Goal: Transaction & Acquisition: Obtain resource

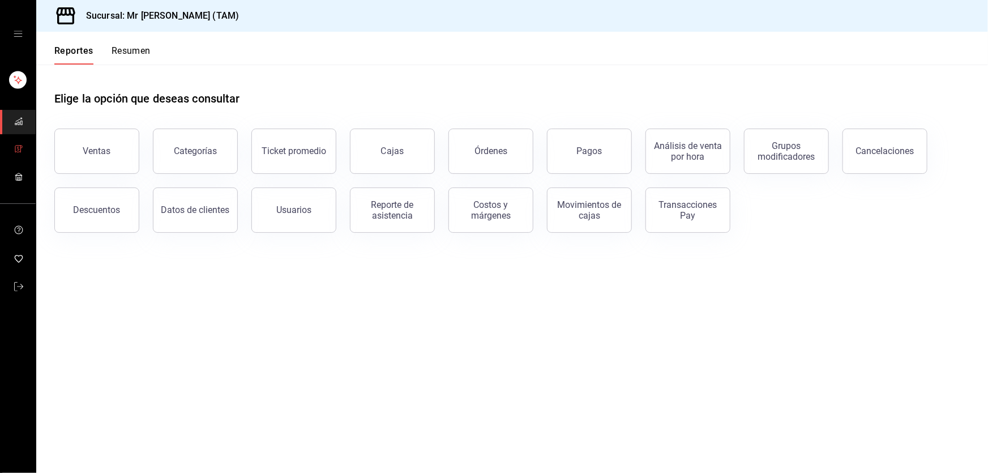
click at [16, 157] on span "mailbox folders" at bounding box center [18, 149] width 9 height 15
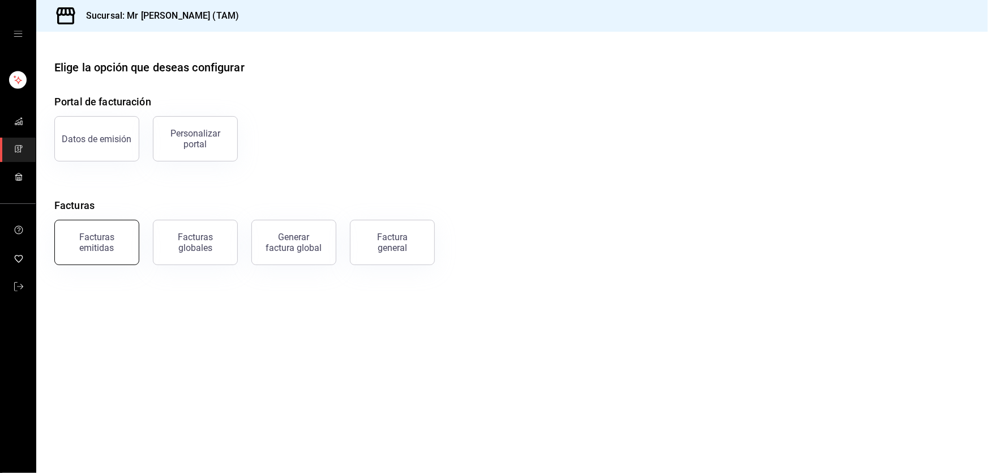
click at [127, 233] on div "Facturas emitidas" at bounding box center [97, 242] width 70 height 22
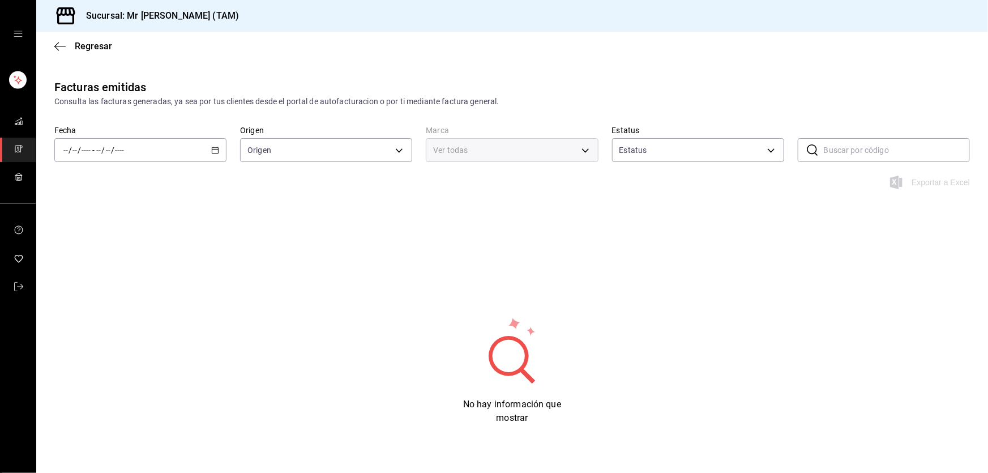
type input "ORDER_INVOICE,GENERAL_INVOICE"
type input "ACTIVE,PENDING_CANCELLATION,CANCELLED,PRE_CANCELLED"
type input "7082ddc5-3cea-471a-bd4f-d41619b848f0,bc9a0e64-aa29-4e82-8e21-4ca092c701c3"
click at [91, 207] on span "Ayer" at bounding box center [108, 210] width 88 height 12
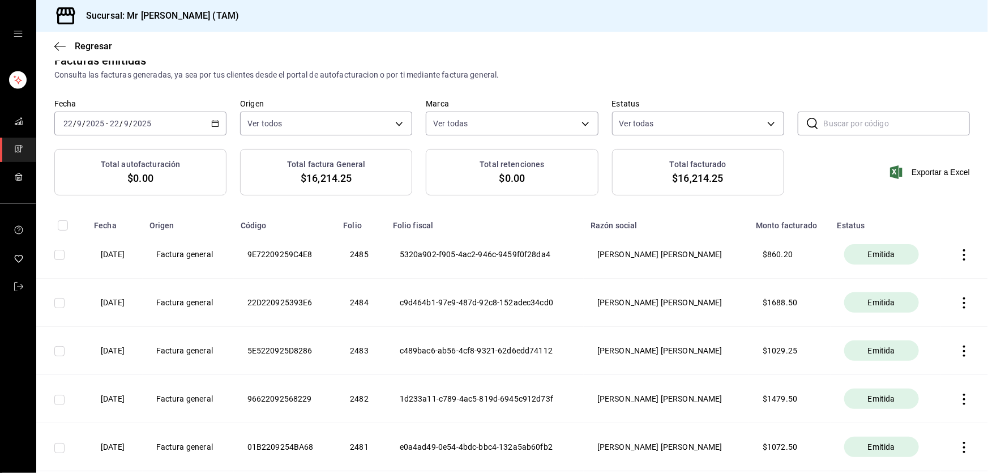
scroll to position [51, 0]
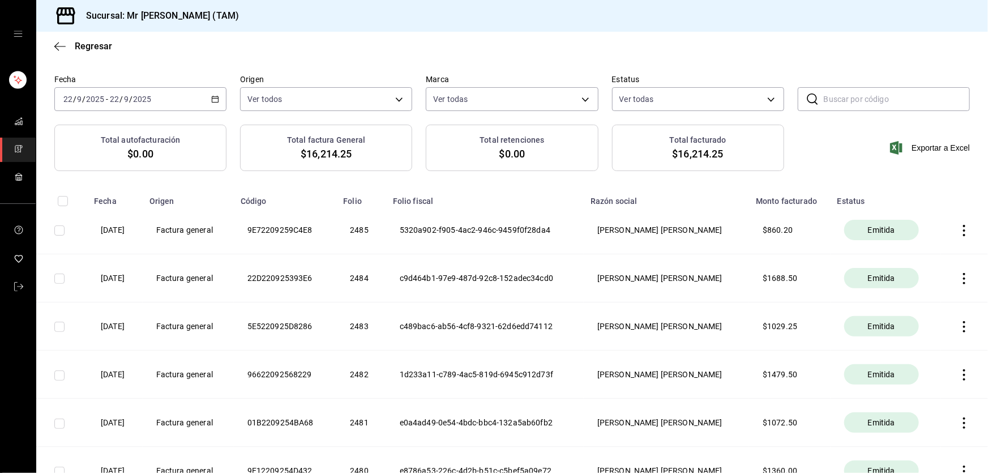
click at [57, 277] on input "checkbox" at bounding box center [59, 278] width 10 height 10
checkbox input "true"
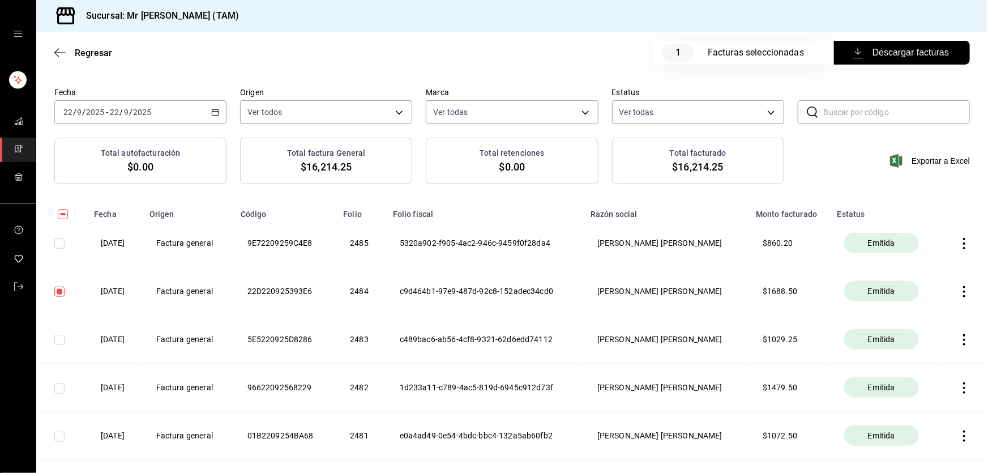
scroll to position [65, 0]
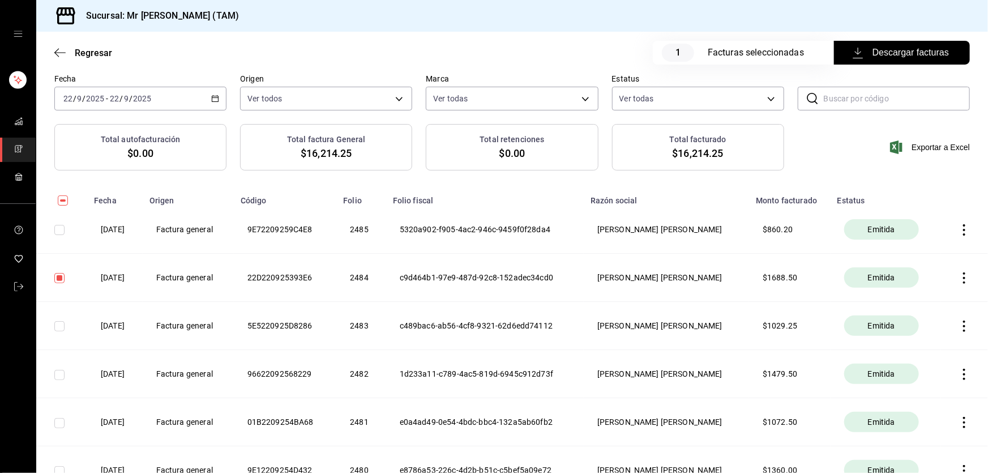
click at [58, 233] on input "checkbox" at bounding box center [59, 230] width 10 height 10
checkbox input "true"
click at [958, 230] on icon "button" at bounding box center [963, 229] width 11 height 11
click at [934, 204] on div "Descargar PDF" at bounding box center [921, 202] width 54 height 9
click at [958, 228] on icon "button" at bounding box center [963, 229] width 11 height 11
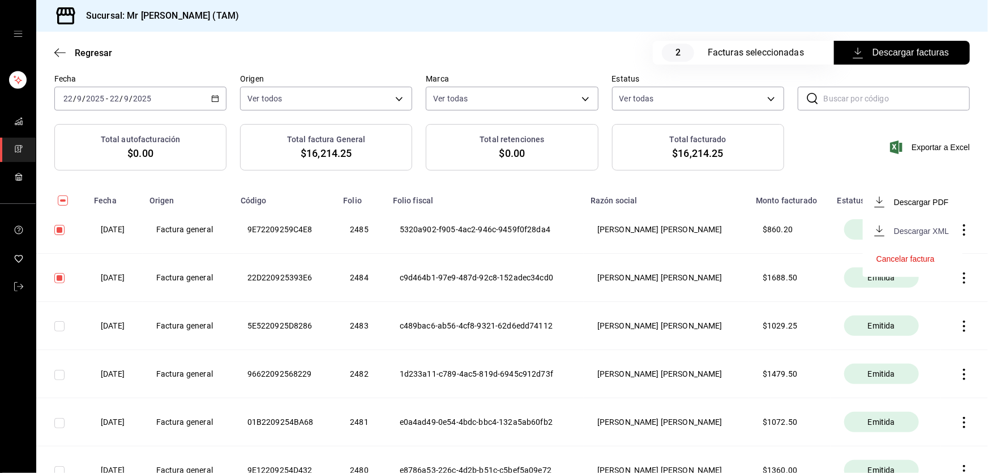
click at [943, 235] on div "Descargar XML" at bounding box center [921, 230] width 55 height 9
